Goal: Find specific page/section: Find specific page/section

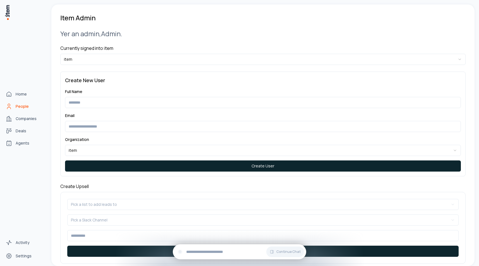
click at [11, 106] on icon "People" at bounding box center [9, 106] width 7 height 7
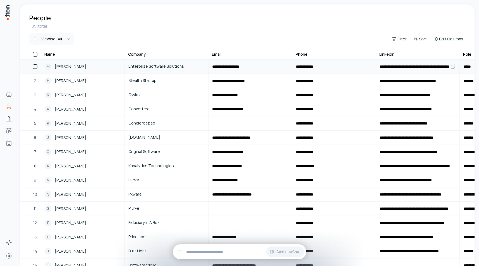
click at [76, 61] on link "M [PERSON_NAME]" at bounding box center [82, 66] width 83 height 13
